Goal: Communication & Community: Answer question/provide support

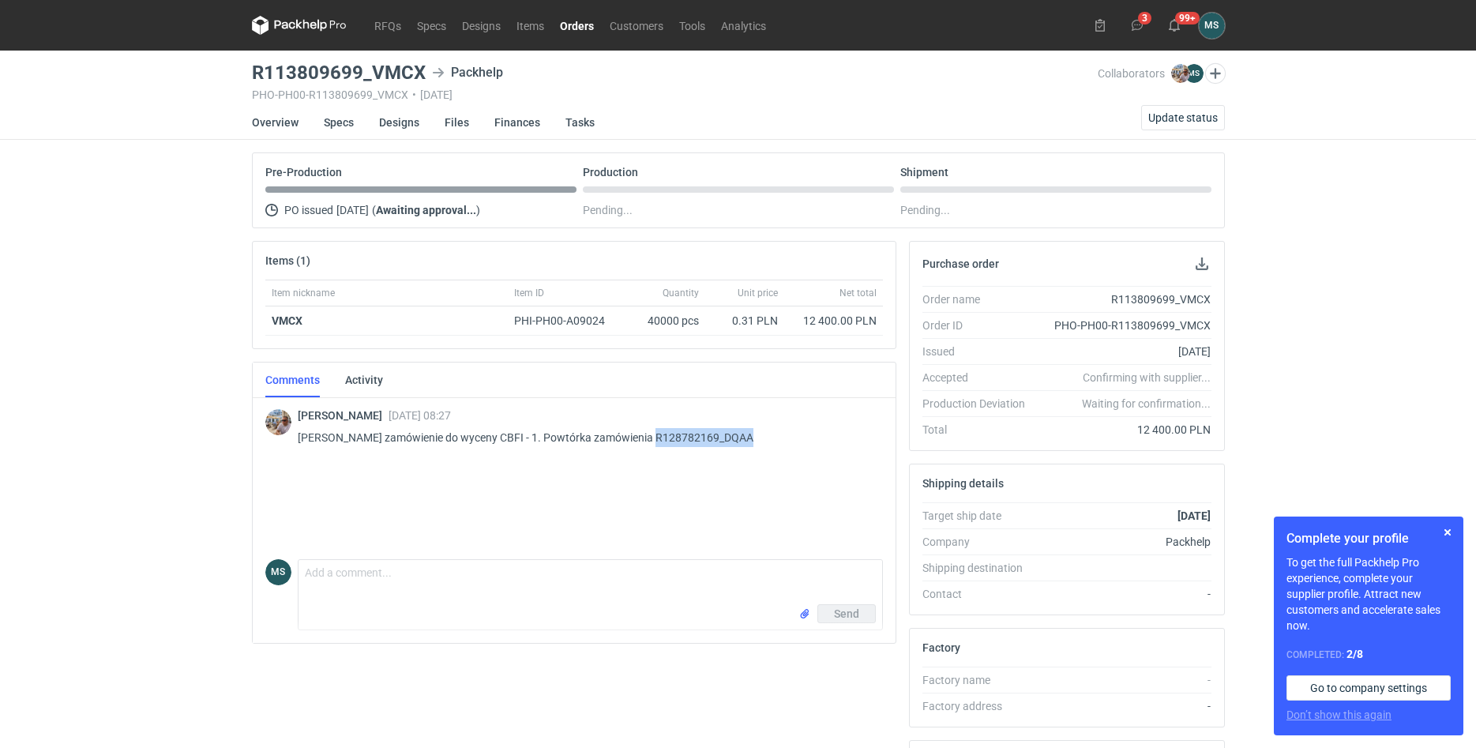
drag, startPoint x: 747, startPoint y: 440, endPoint x: 641, endPoint y: 436, distance: 105.9
click at [641, 436] on p "[PERSON_NAME] zamówienie do wyceny CBFI - 1. Powtórka zamówienia R128782169_DQAA" at bounding box center [584, 437] width 573 height 19
copy p "R128782169_DQAA"
drag, startPoint x: 237, startPoint y: 69, endPoint x: 404, endPoint y: 82, distance: 168.0
click at [404, 82] on div "RFQs Specs Designs Items Orders Customers Tools Analytics 3 99+ MS [PERSON_NAME…" at bounding box center [738, 374] width 1476 height 748
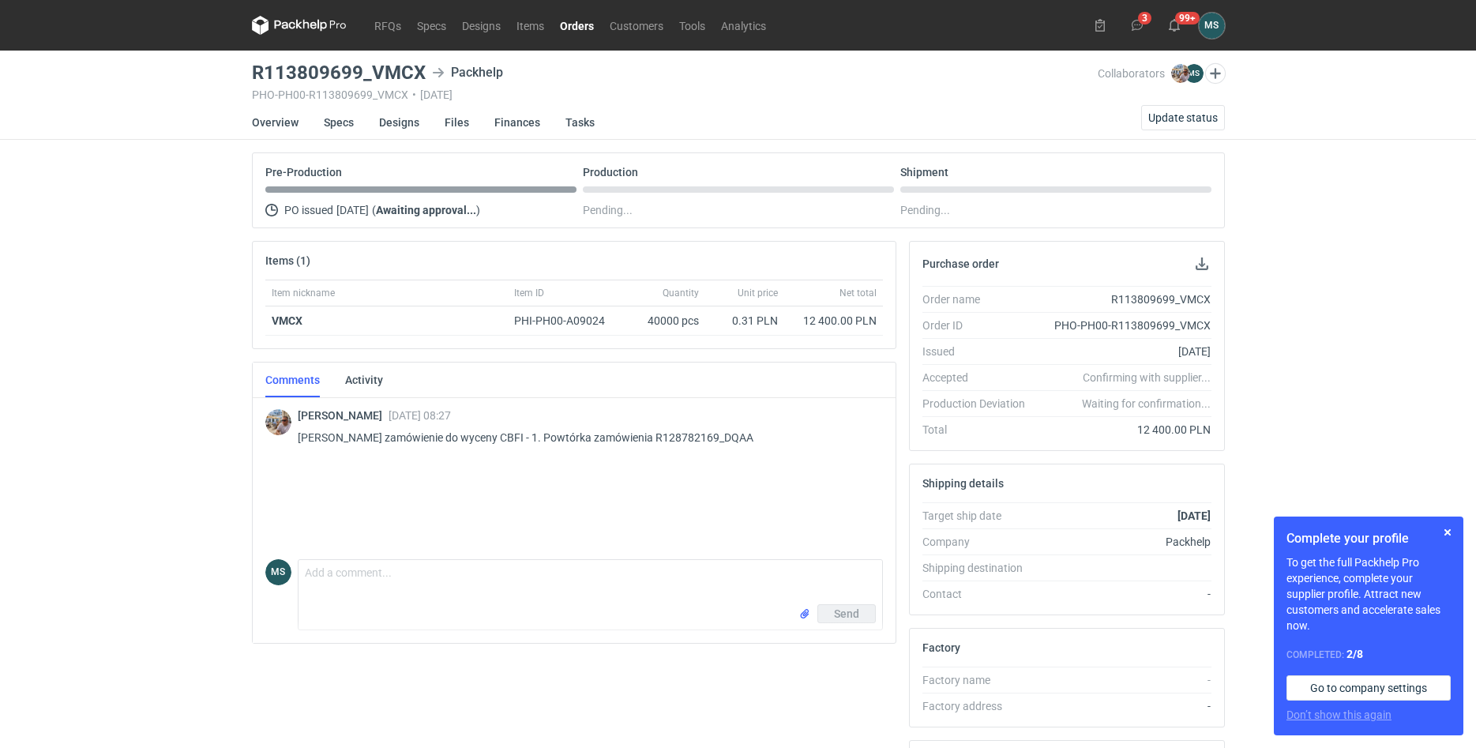
click at [421, 73] on h3 "R113809699_VMCX" at bounding box center [339, 72] width 174 height 19
drag, startPoint x: 421, startPoint y: 72, endPoint x: 344, endPoint y: 62, distance: 77.3
click at [344, 63] on h3 "R113809699_VMCX" at bounding box center [339, 72] width 174 height 19
copy h3 "R113809699_VMCX"
click at [374, 594] on textarea "Comment message" at bounding box center [591, 582] width 584 height 44
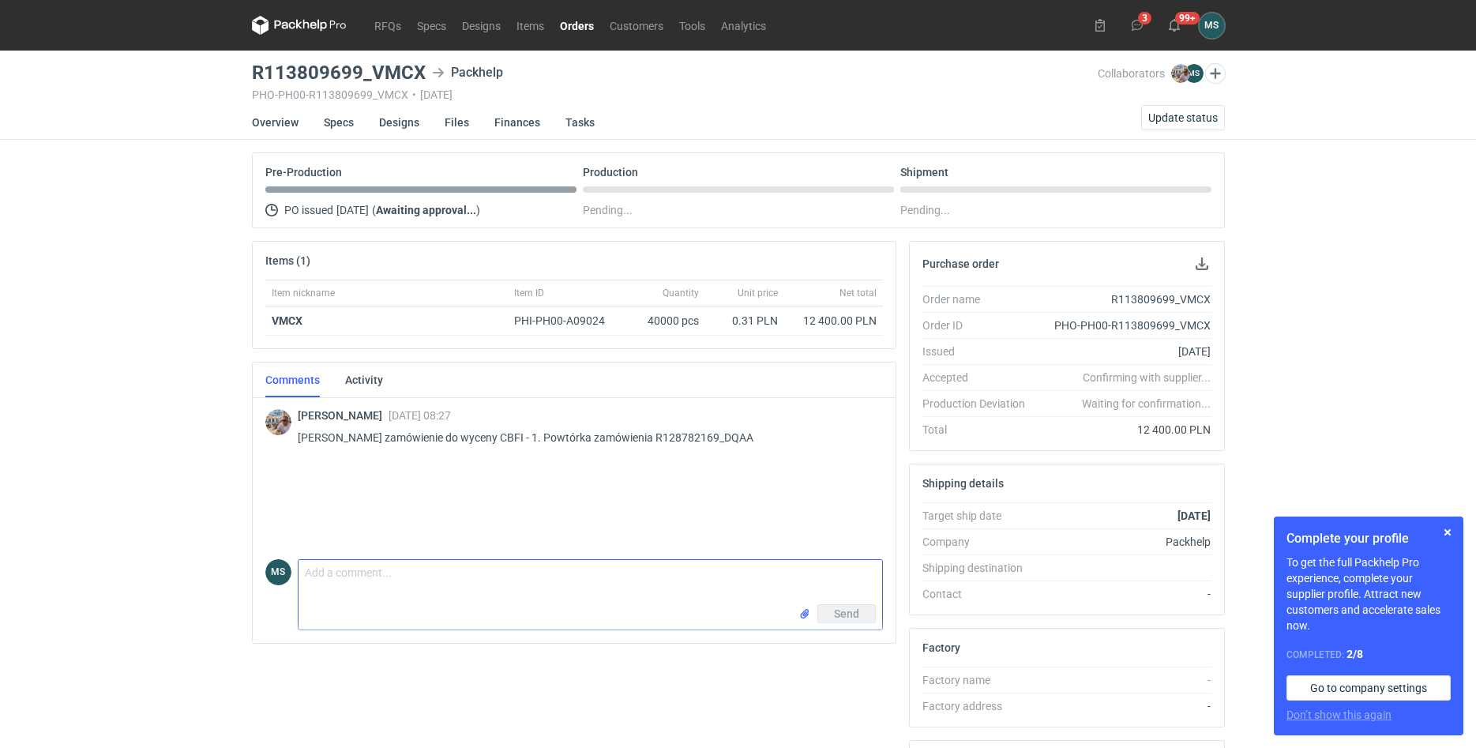
click at [591, 598] on textarea "Comment message" at bounding box center [591, 582] width 584 height 44
click at [440, 573] on textarea "Dzień dobry, w załącznikach klasycznie formularz + projekt" at bounding box center [591, 582] width 584 height 44
type textarea "Dzień dobry, w załącznikach klasycznie formularz + projekt"
click at [800, 614] on input "file" at bounding box center [805, 614] width 13 height 17
click at [833, 654] on button "Send" at bounding box center [847, 648] width 58 height 19
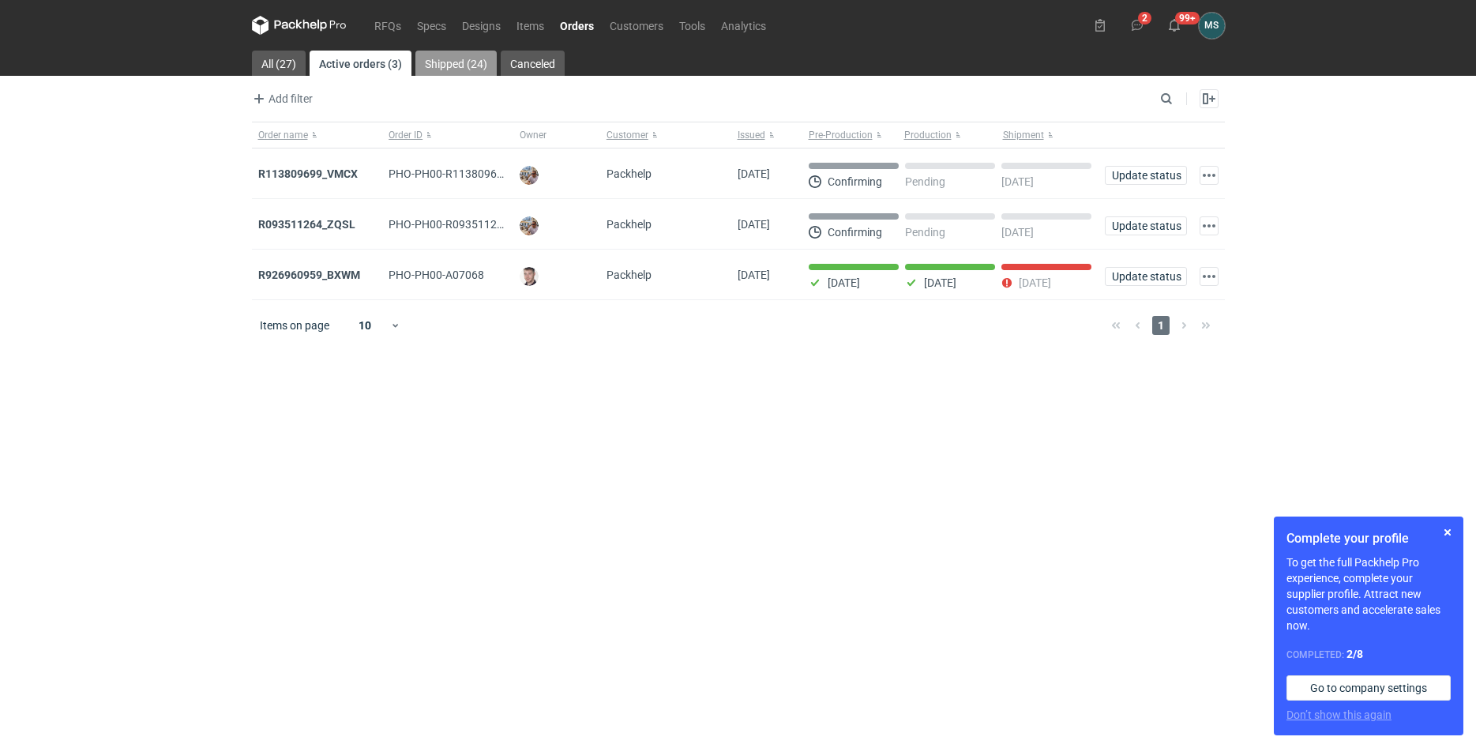
click at [427, 67] on link "Shipped (24)" at bounding box center [456, 63] width 81 height 25
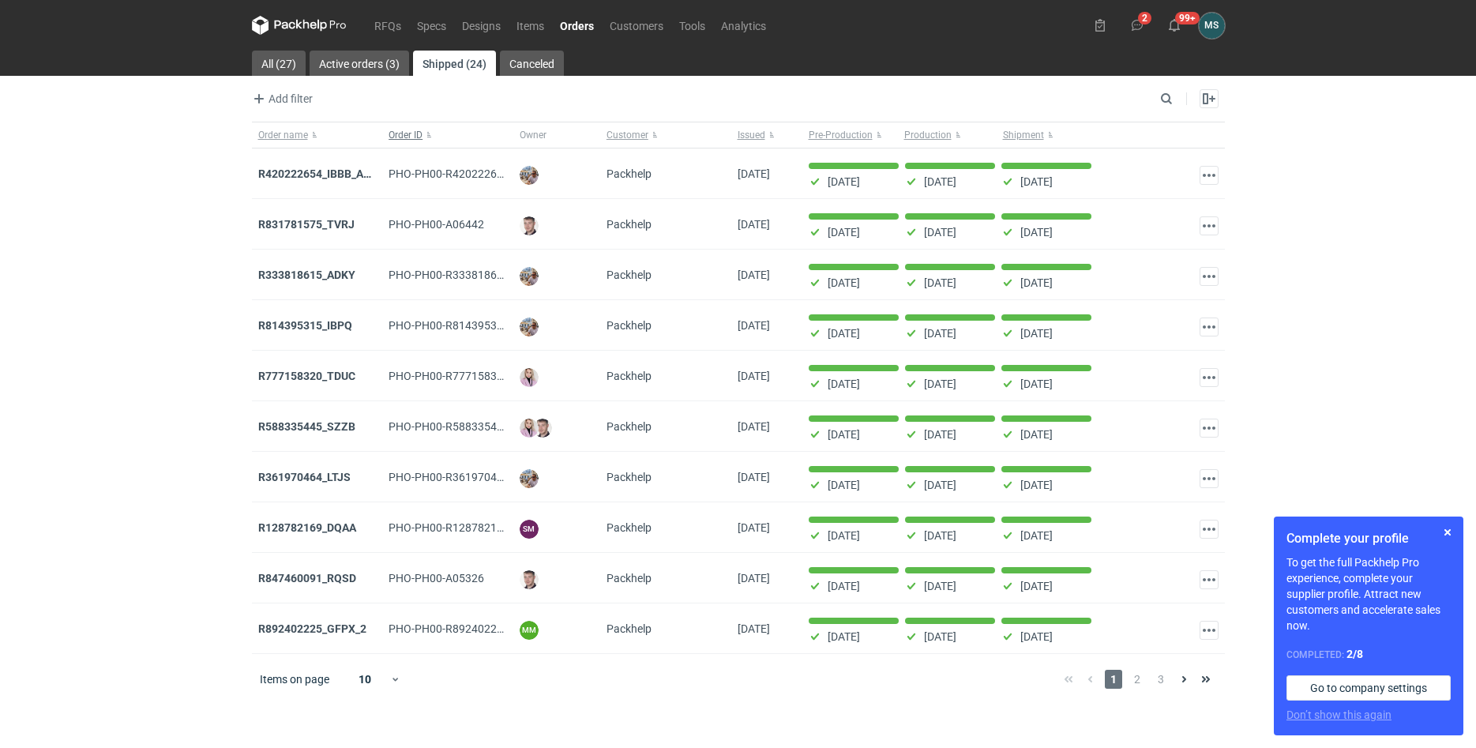
drag, startPoint x: 353, startPoint y: 129, endPoint x: 452, endPoint y: 130, distance: 98.7
click at [434, 130] on div "Order name Order ID Owner Customer Issued Pre-Production Production Shipment" at bounding box center [738, 135] width 973 height 27
click at [1159, 93] on input "Search" at bounding box center [1098, 98] width 156 height 19
paste input "R128782169_DQAA"
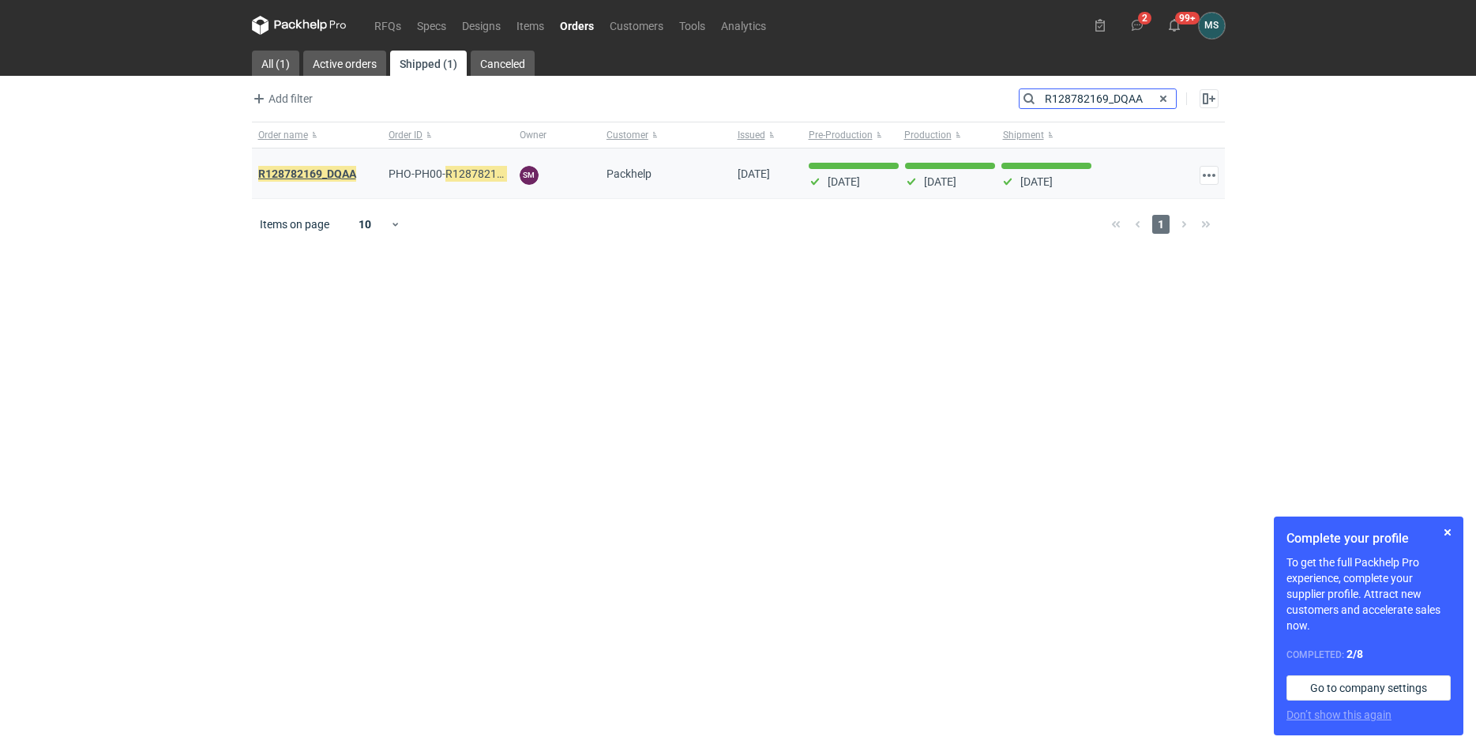
type input "R128782169_DQAA"
click at [321, 175] on em "R128782169_DQAA" at bounding box center [307, 173] width 98 height 17
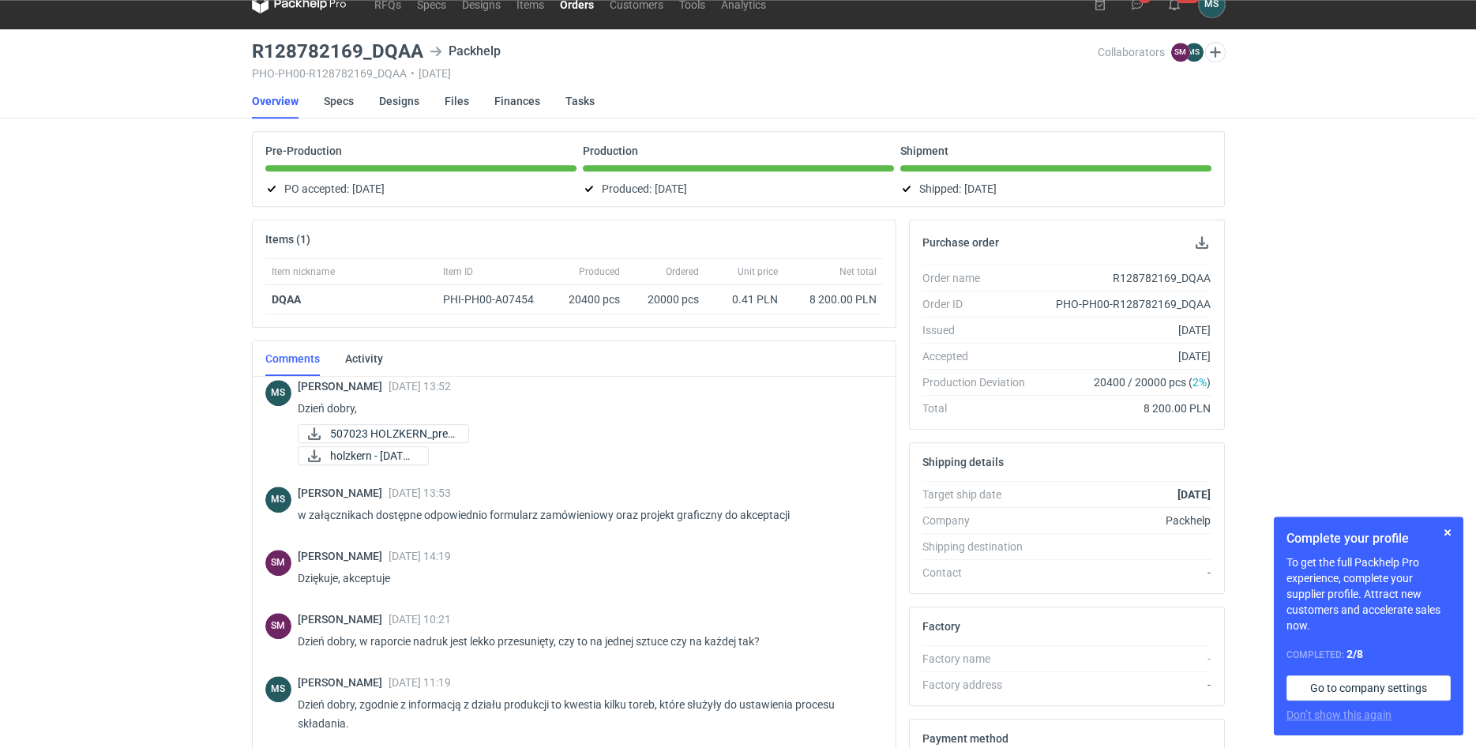
scroll to position [72, 0]
click at [314, 437] on icon at bounding box center [314, 433] width 19 height 13
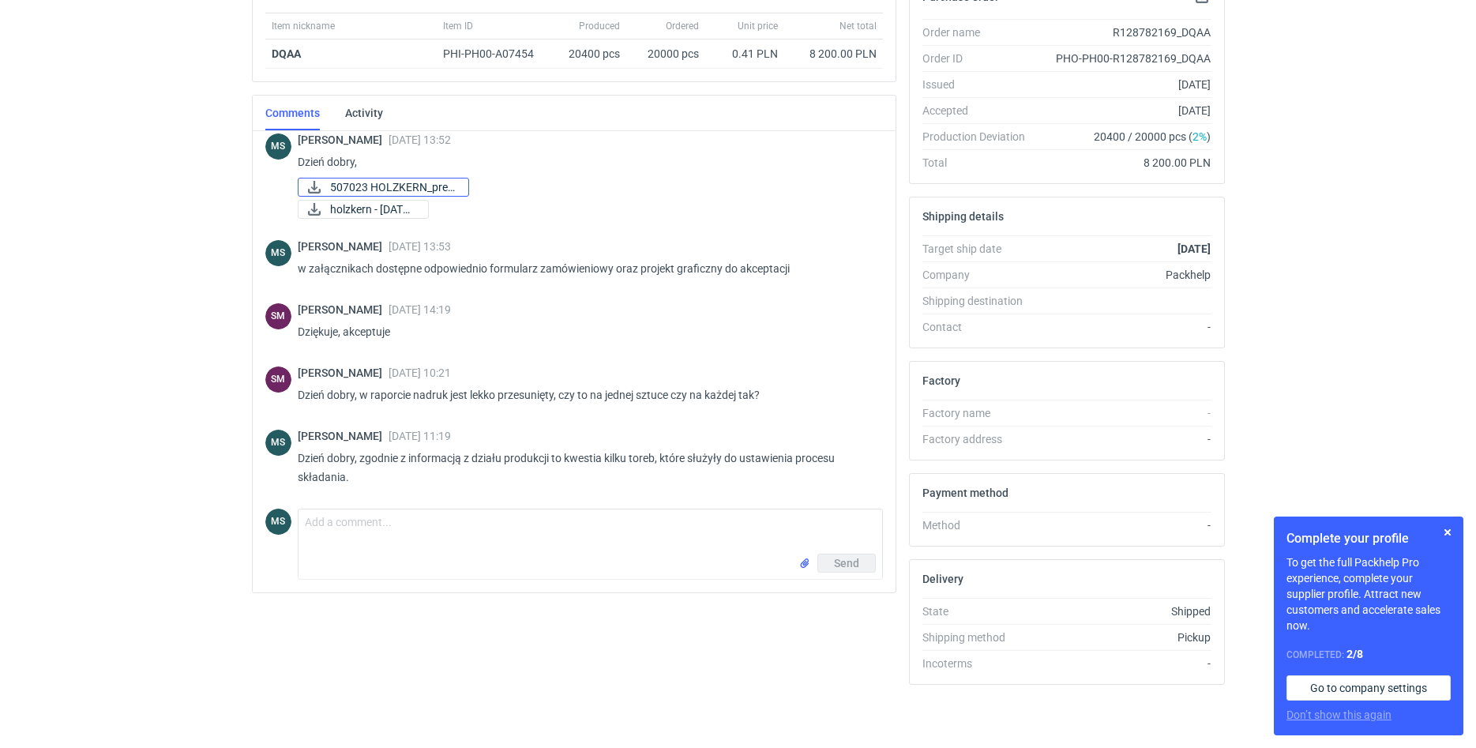
scroll to position [25, 0]
